Goal: Information Seeking & Learning: Learn about a topic

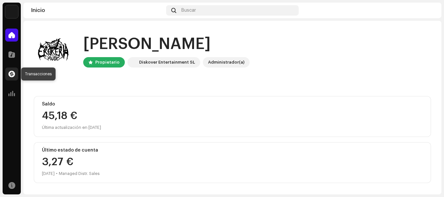
click at [9, 72] on span at bounding box center [11, 74] width 7 height 5
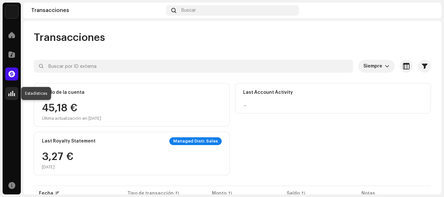
click at [14, 94] on span at bounding box center [11, 93] width 7 height 5
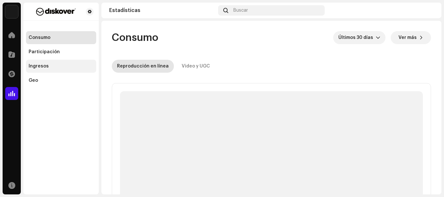
click at [41, 69] on div "Ingresos" at bounding box center [61, 66] width 70 height 13
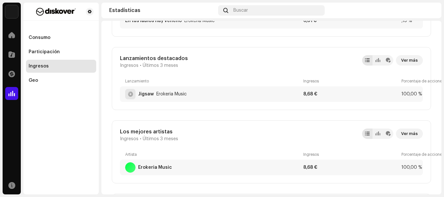
scroll to position [344, 0]
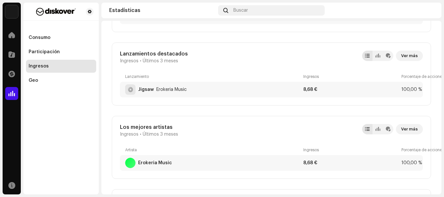
drag, startPoint x: 440, startPoint y: 37, endPoint x: 441, endPoint y: 92, distance: 55.0
click at [441, 92] on div "Erokeria Music Inicio Catálogo Transacciones Estadísticas Recursos Consumo Part…" at bounding box center [222, 98] width 444 height 197
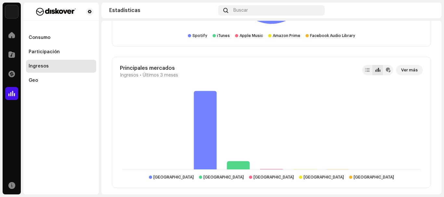
scroll to position [700, 0]
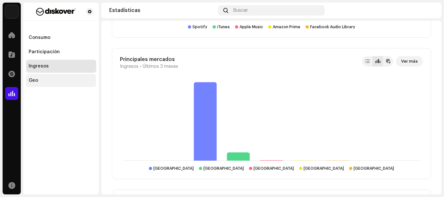
click at [53, 83] on div "Geo" at bounding box center [61, 80] width 65 height 5
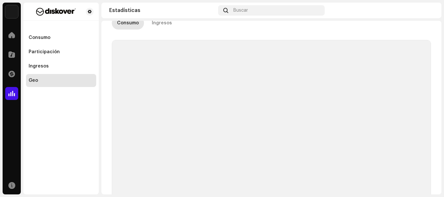
checkbox input "true"
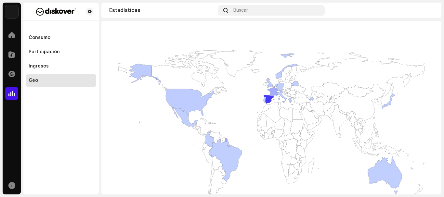
scroll to position [146, 0]
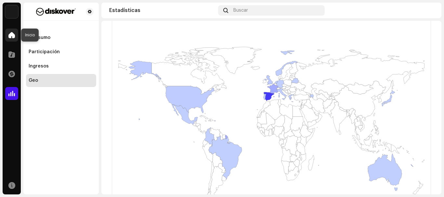
click at [13, 36] on span at bounding box center [11, 35] width 7 height 5
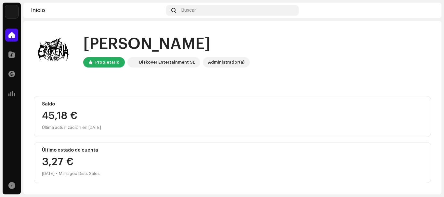
click at [432, 12] on img at bounding box center [429, 10] width 10 height 10
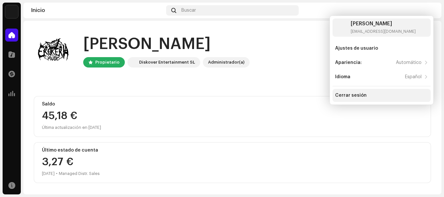
click at [354, 92] on div "Cerrar sesión" at bounding box center [382, 95] width 98 height 13
